Goal: Complete application form

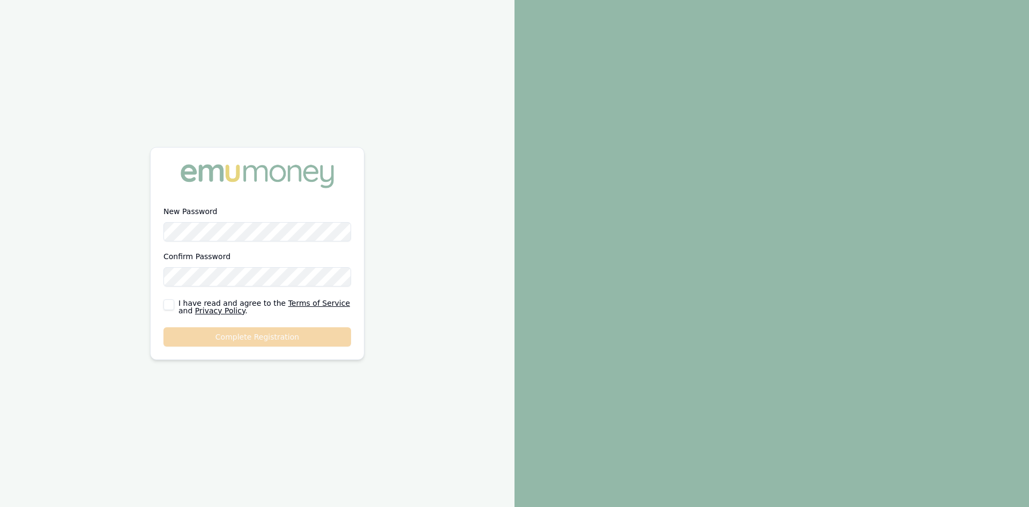
click at [169, 305] on button "button" at bounding box center [169, 304] width 11 height 11
checkbox input "true"
click at [246, 342] on button "Complete Registration" at bounding box center [258, 336] width 188 height 19
click at [221, 342] on button "Complete Registration" at bounding box center [258, 336] width 188 height 19
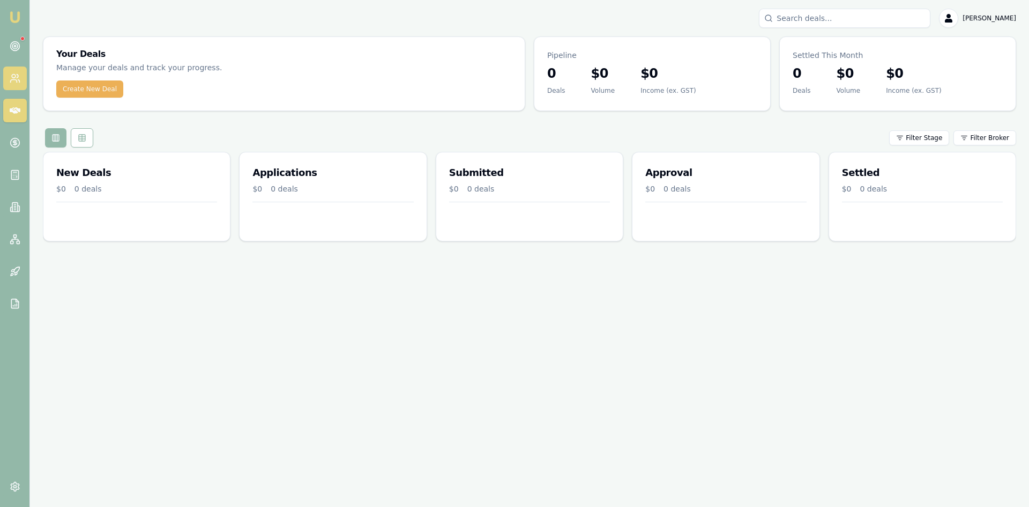
click at [18, 84] on link at bounding box center [15, 78] width 24 height 24
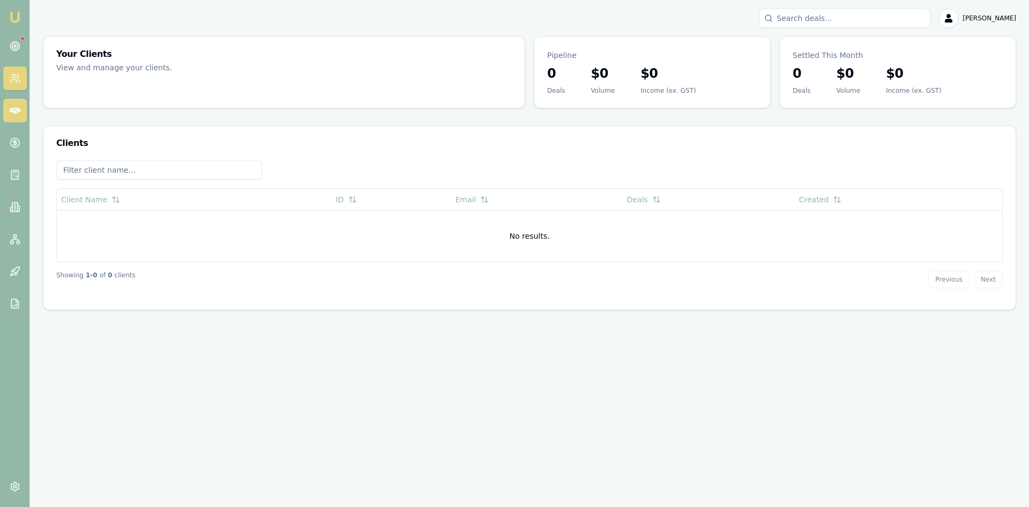
click at [12, 121] on link at bounding box center [15, 111] width 24 height 24
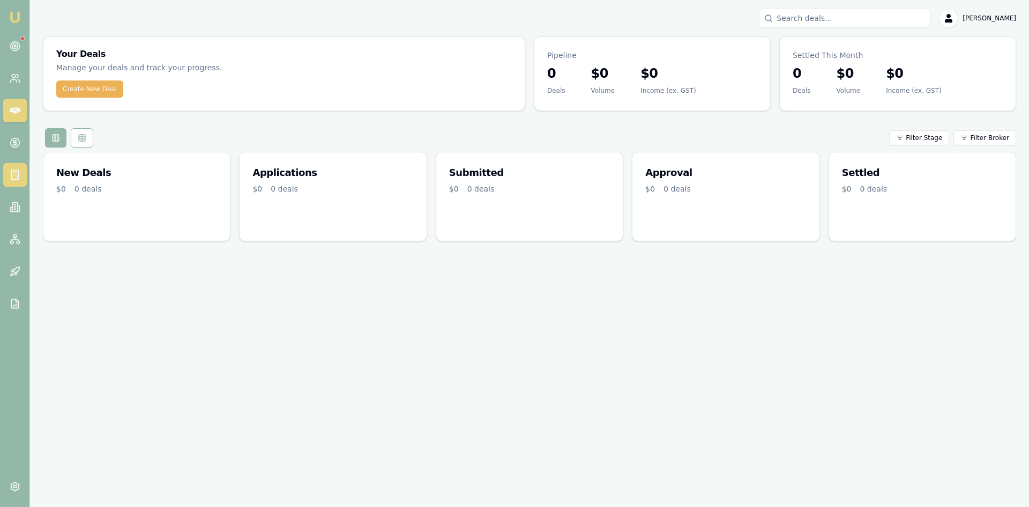
click at [8, 170] on link at bounding box center [15, 175] width 24 height 24
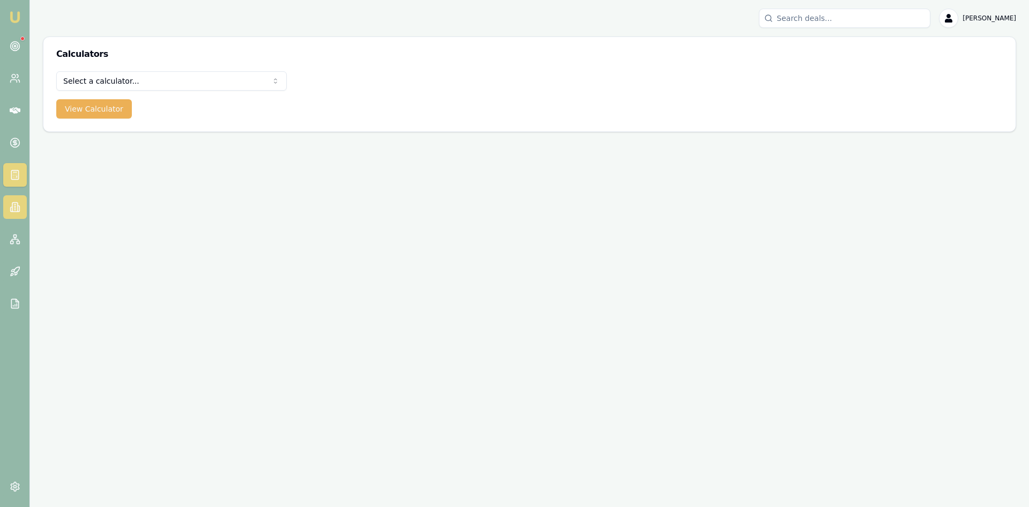
click at [18, 211] on icon at bounding box center [19, 209] width 2 height 6
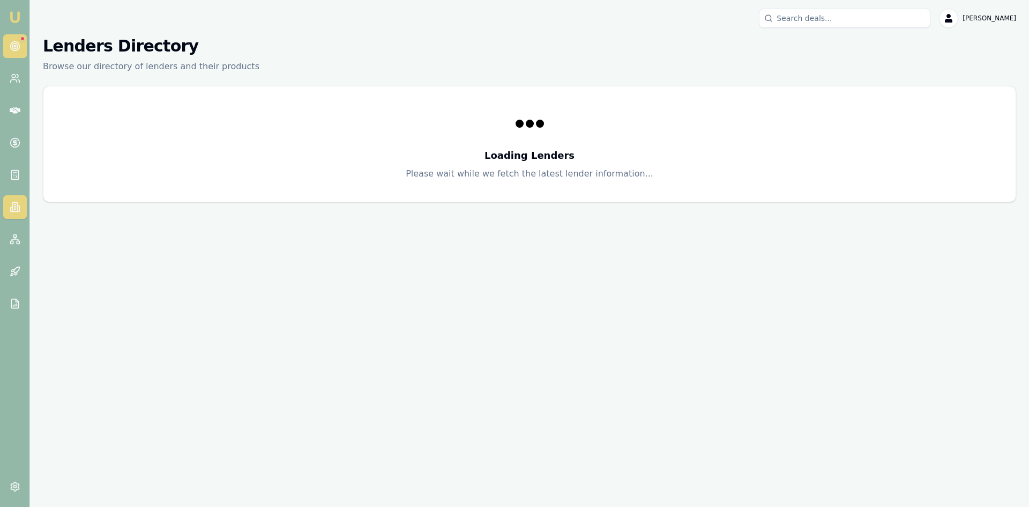
click at [12, 42] on circle at bounding box center [14, 46] width 9 height 9
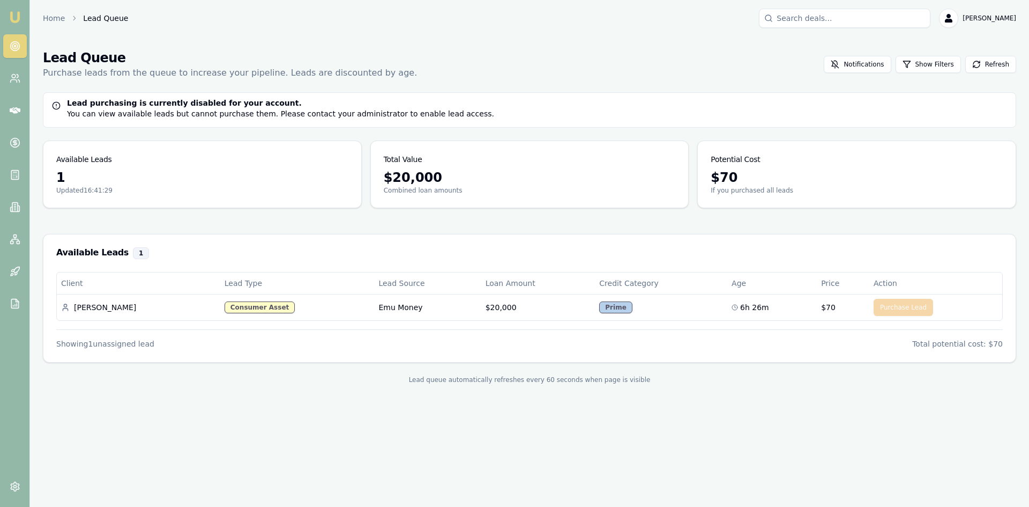
click at [5, 192] on nav "Emu Broker" at bounding box center [14, 162] width 29 height 324
click at [7, 170] on link at bounding box center [15, 175] width 24 height 24
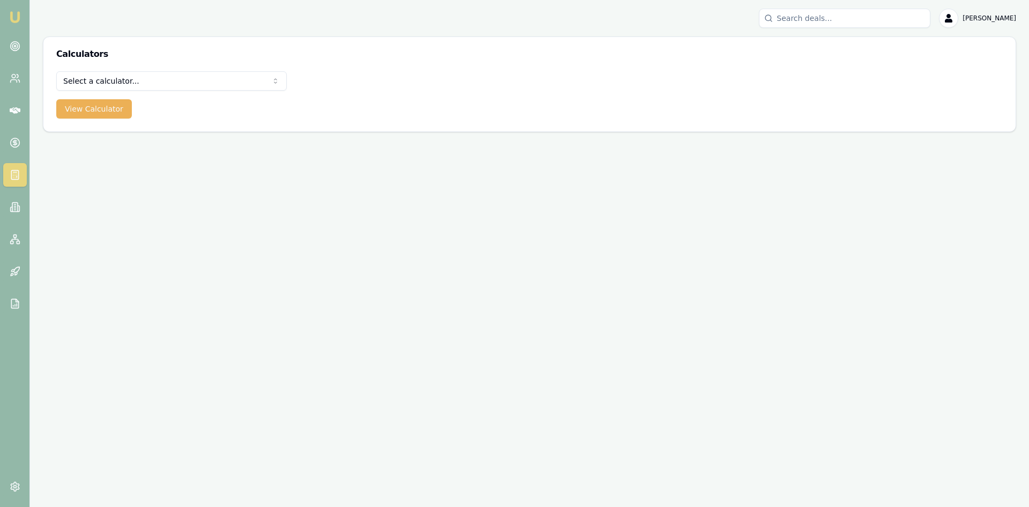
click at [8, 130] on nav "Emu Broker" at bounding box center [14, 162] width 29 height 324
click at [11, 114] on icon at bounding box center [15, 110] width 11 height 11
